Goal: Task Accomplishment & Management: Manage account settings

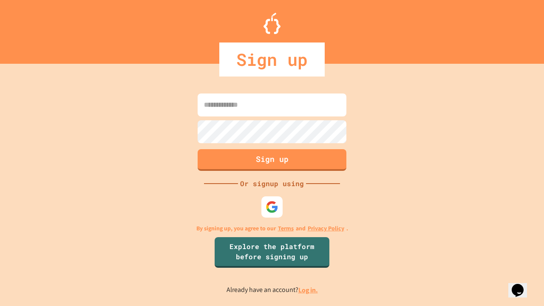
click at [308, 290] on link "Log in." at bounding box center [308, 289] width 20 height 9
